Goal: Transaction & Acquisition: Purchase product/service

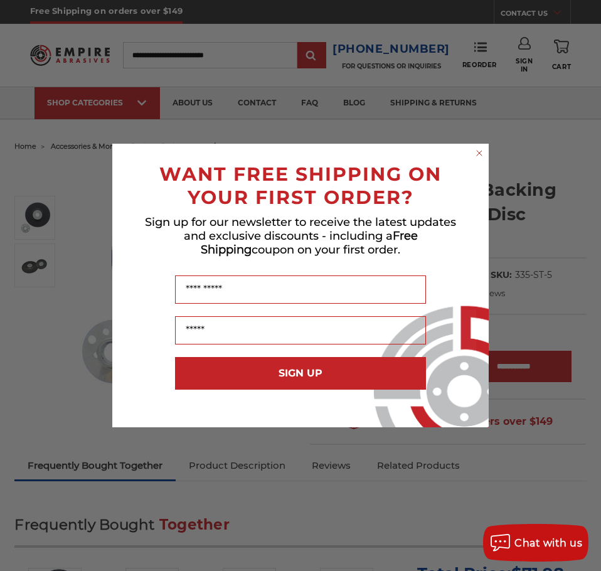
click at [479, 152] on circle "Close dialog" at bounding box center [480, 153] width 12 height 12
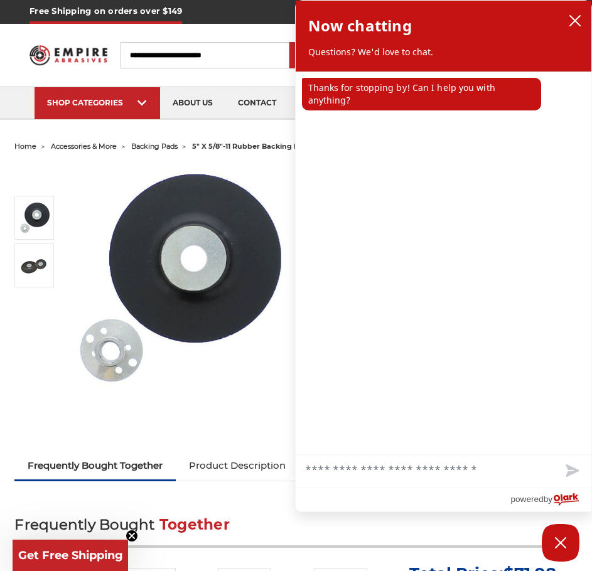
click at [235, 223] on img at bounding box center [178, 279] width 217 height 217
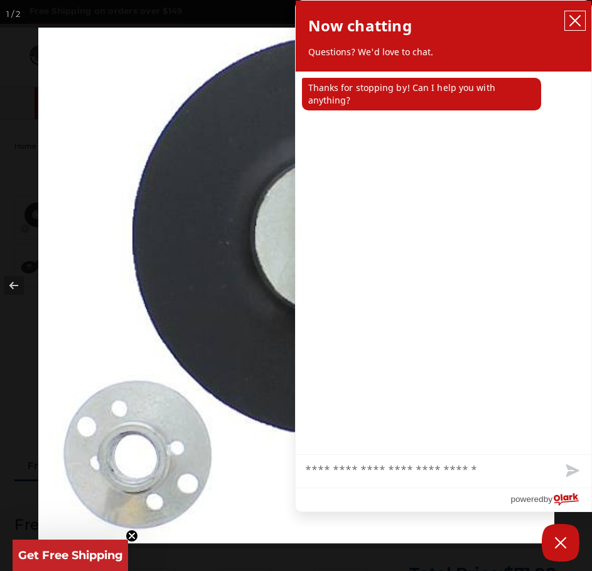
click at [575, 21] on icon "close chatbox" at bounding box center [575, 21] width 10 height 10
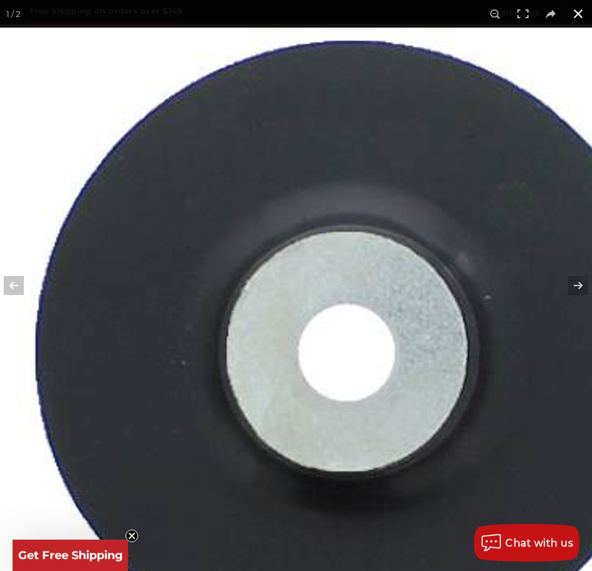
click at [579, 13] on button at bounding box center [578, 14] width 28 height 28
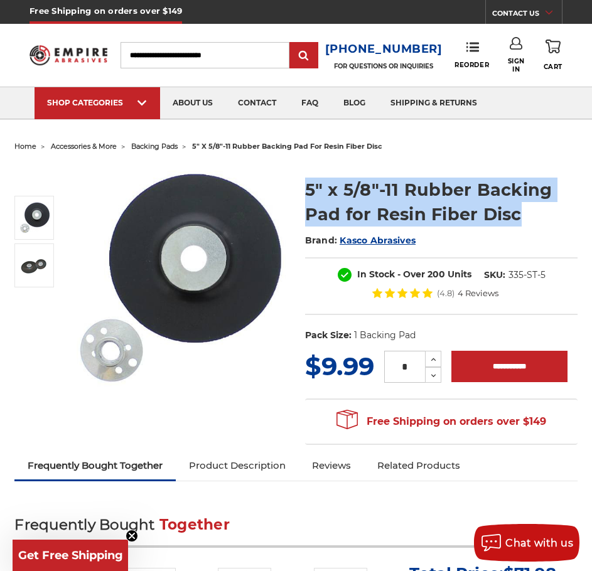
drag, startPoint x: 306, startPoint y: 189, endPoint x: 521, endPoint y: 211, distance: 216.3
click at [521, 211] on h1 "5" x 5/8"-11 Rubber Backing Pad for Resin Fiber Disc" at bounding box center [441, 202] width 272 height 49
copy h1 "5" x 5/8"-11 Rubber Backing Pad for Resin Fiber Disc"
